Goal: Task Accomplishment & Management: Manage account settings

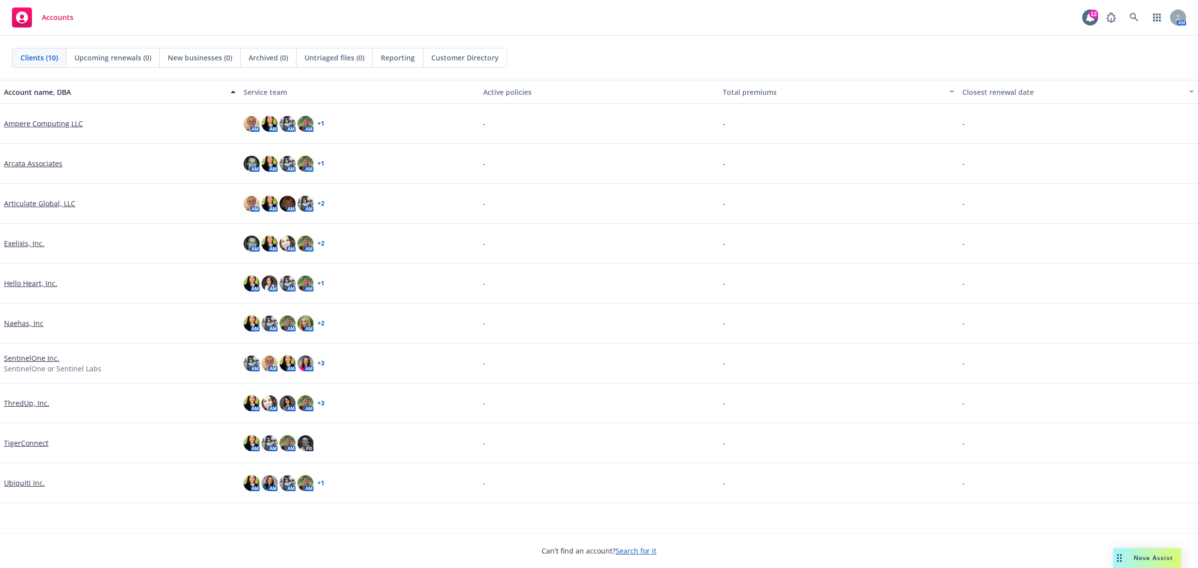
click at [28, 281] on link "Hello Heart, Inc." at bounding box center [30, 283] width 53 height 10
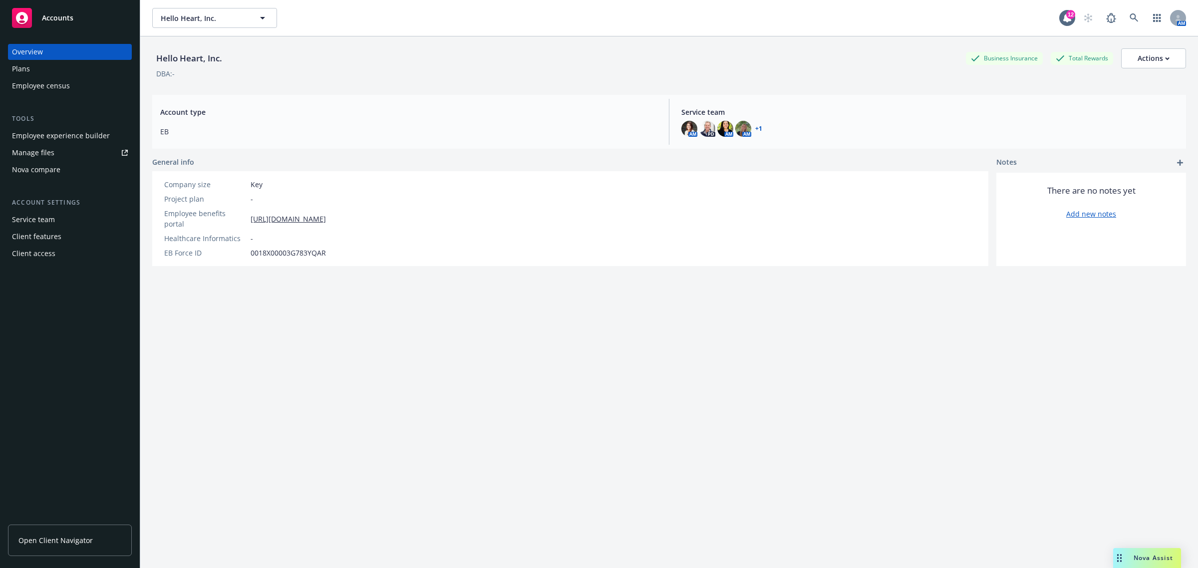
click at [66, 155] on link "Manage files" at bounding box center [70, 153] width 124 height 16
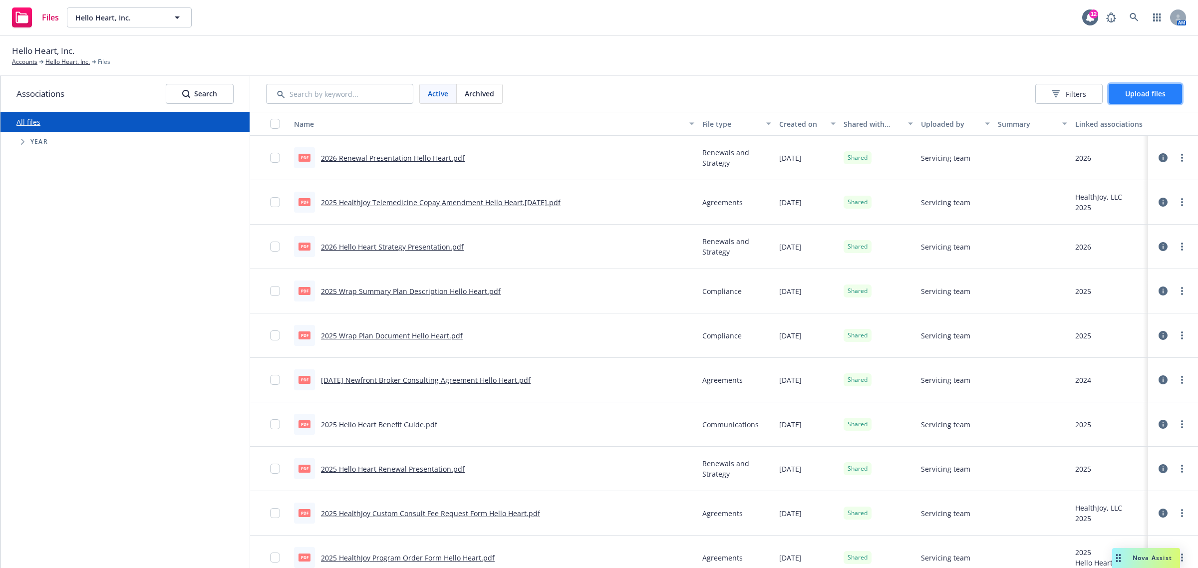
click at [1144, 95] on span "Upload files" at bounding box center [1145, 93] width 40 height 9
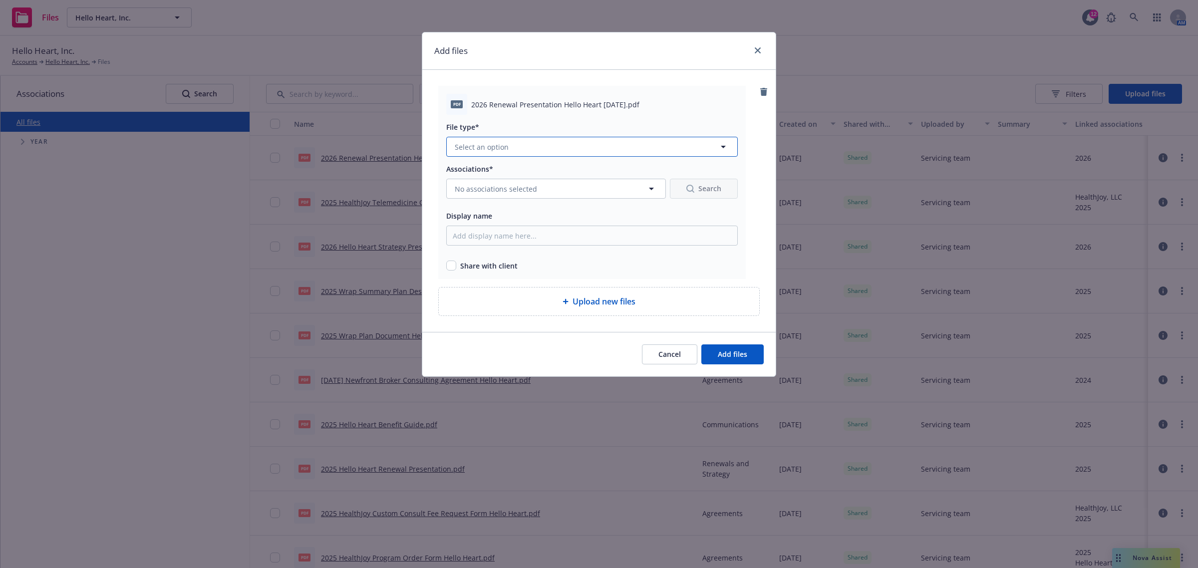
click at [577, 139] on button "Select an option" at bounding box center [592, 147] width 292 height 20
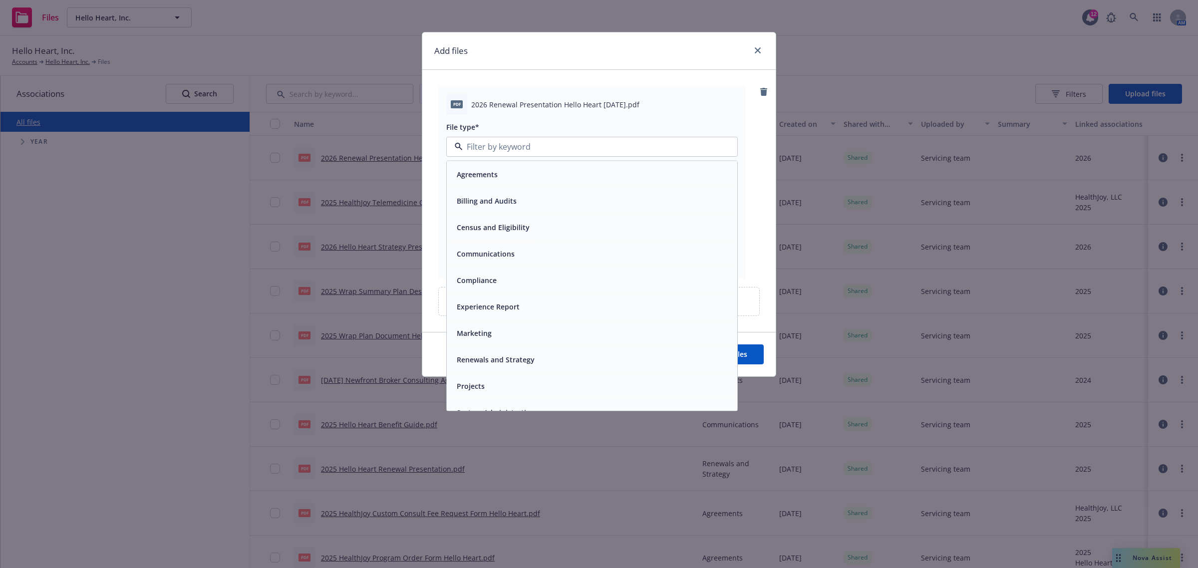
drag, startPoint x: 541, startPoint y: 361, endPoint x: 539, endPoint y: 337, distance: 24.0
click at [541, 362] on div "Renewals and Strategy" at bounding box center [592, 359] width 279 height 14
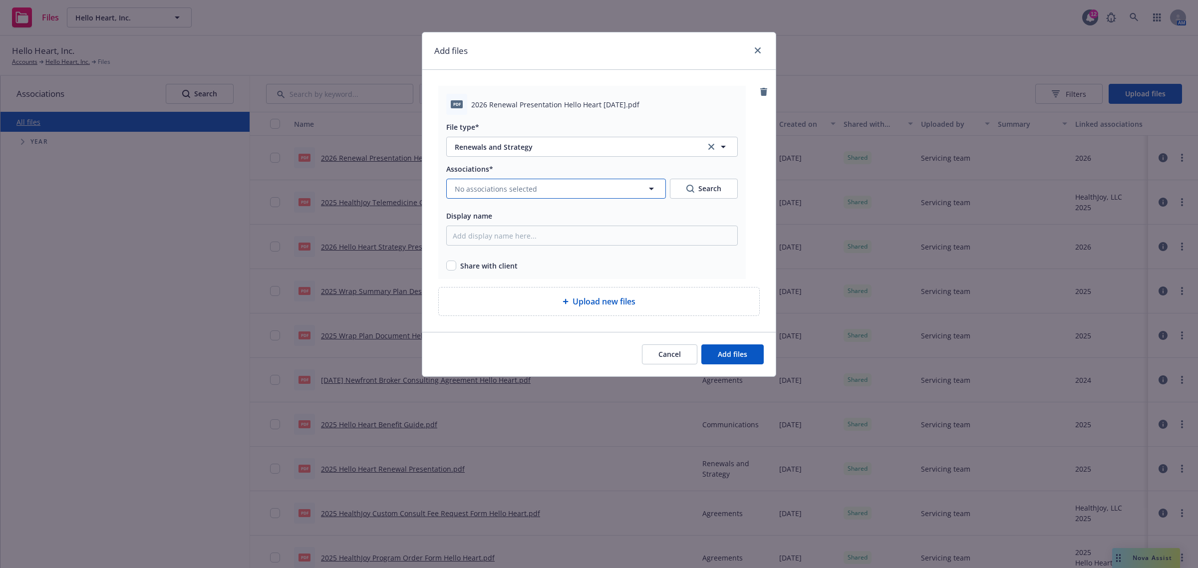
click at [513, 193] on span "No associations selected" at bounding box center [496, 189] width 82 height 10
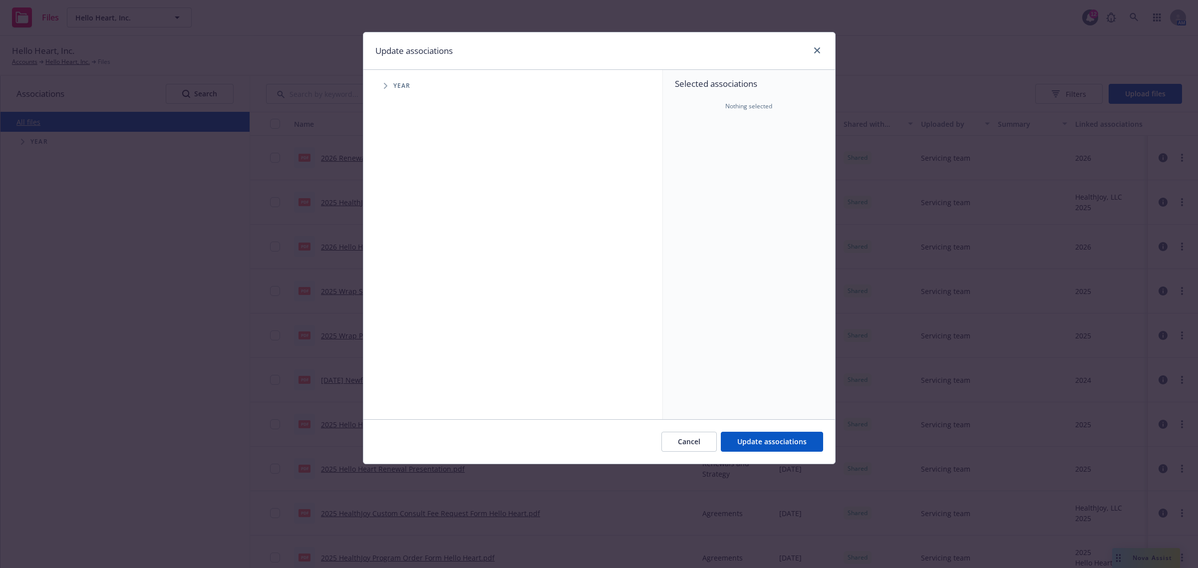
click at [385, 83] on icon "Tree Example" at bounding box center [386, 86] width 4 height 6
click at [413, 244] on input "Tree Example" at bounding box center [411, 246] width 10 height 10
checkbox input "true"
click at [748, 438] on span "Update associations" at bounding box center [771, 441] width 69 height 9
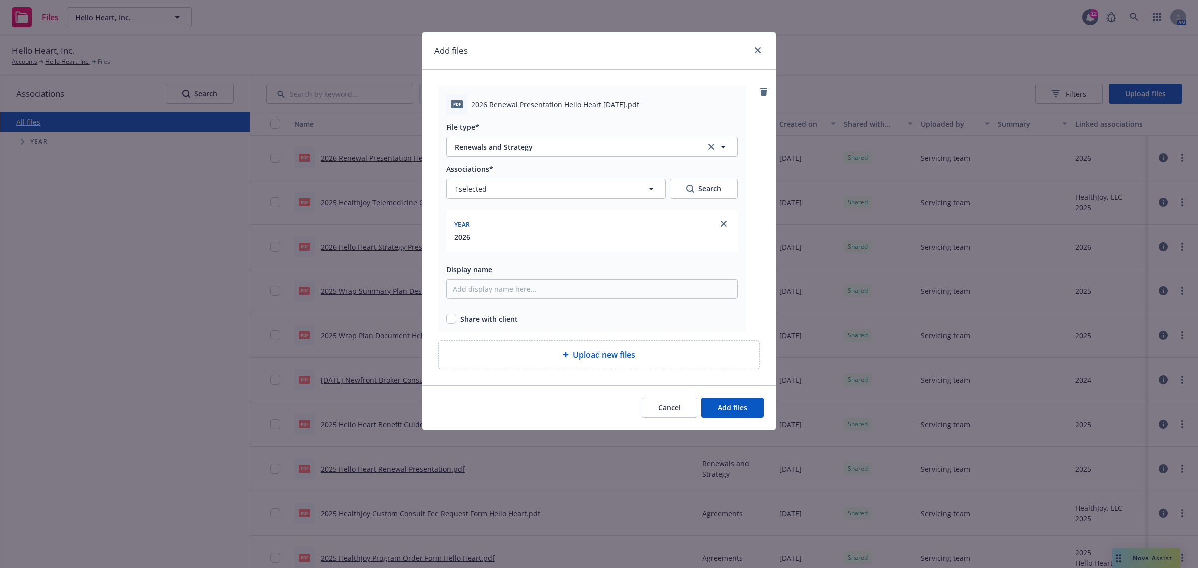
click at [457, 319] on div "Share with client" at bounding box center [592, 319] width 292 height 10
drag, startPoint x: 470, startPoint y: 101, endPoint x: 598, endPoint y: 112, distance: 128.3
click at [598, 112] on div "pdf 2026 Renewal Presentation Hello Heart 9.19.25.pdf" at bounding box center [592, 104] width 292 height 21
copy span "2026 Renewal Presentation Hello Heart"
click at [561, 292] on input "Display name" at bounding box center [592, 289] width 292 height 20
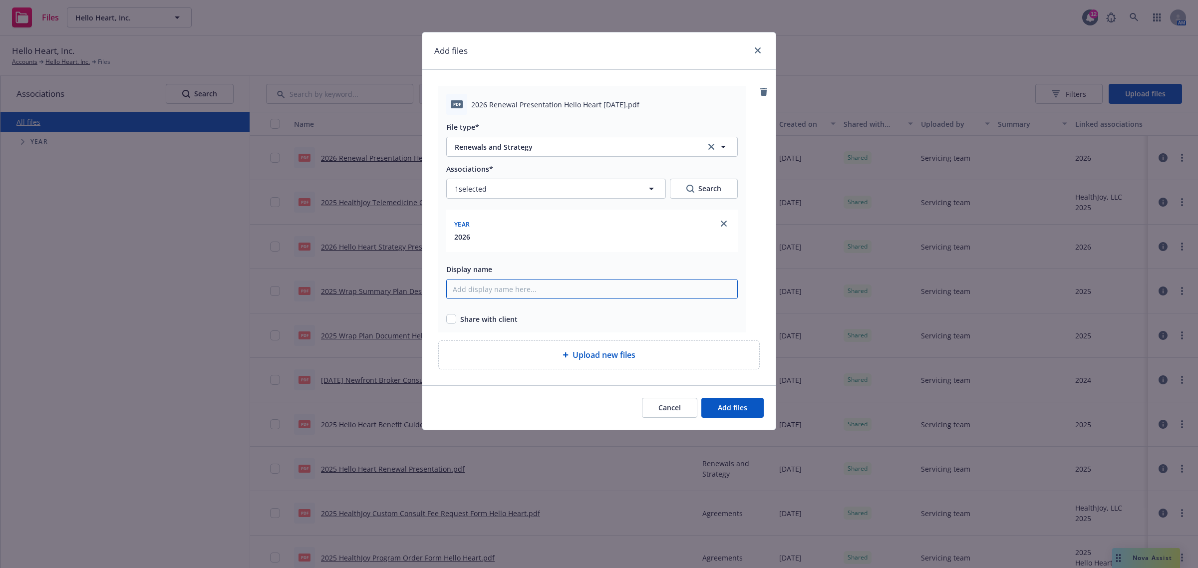
paste input "2026 Renewal Presentation Hello Heart"
type input "2026 Renewal Presentation Hello Heart"
click at [455, 318] on input "checkbox" at bounding box center [451, 319] width 10 height 10
checkbox input "true"
click at [750, 420] on div "Cancel Add files" at bounding box center [598, 407] width 353 height 44
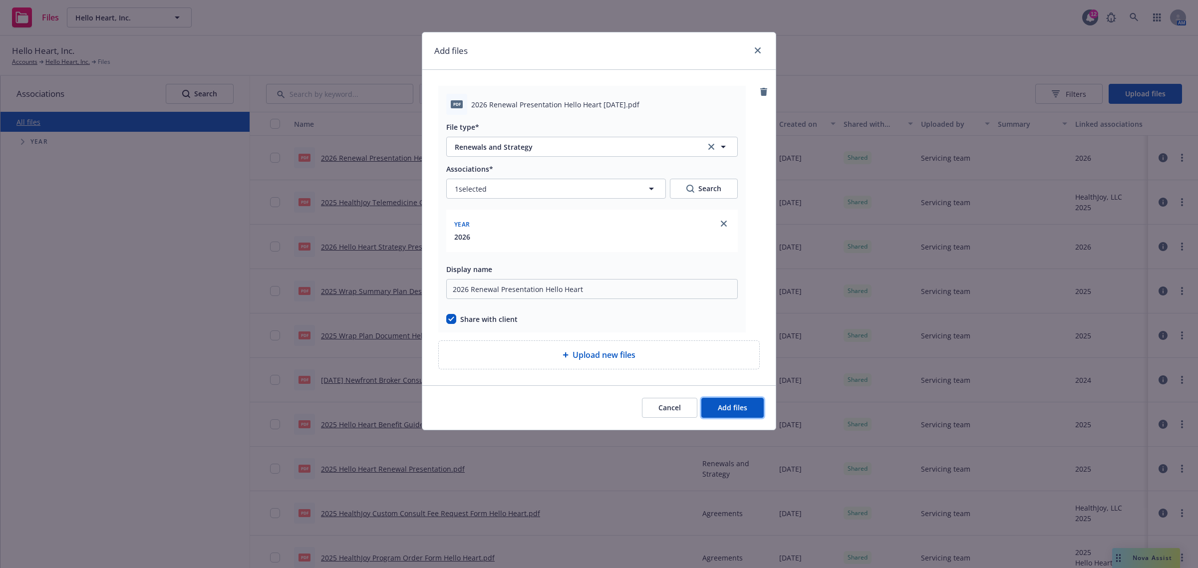
drag, startPoint x: 745, startPoint y: 413, endPoint x: 727, endPoint y: 408, distance: 18.2
click at [744, 413] on button "Add files" at bounding box center [732, 408] width 62 height 20
